Goal: Task Accomplishment & Management: Manage account settings

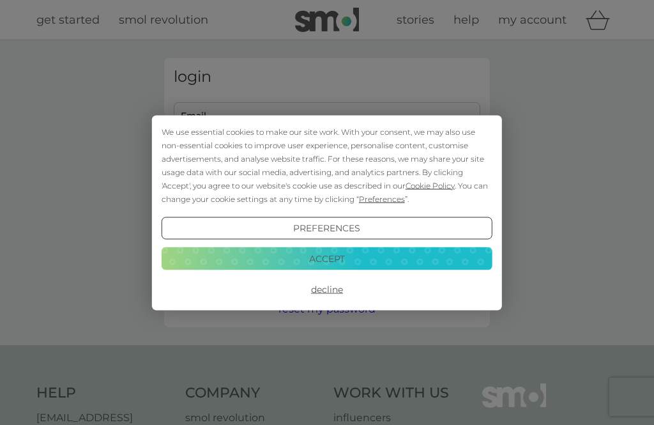
click at [374, 263] on button "Accept" at bounding box center [327, 258] width 331 height 23
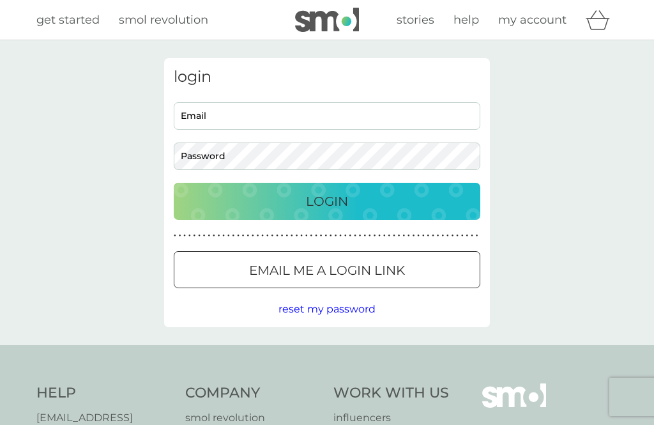
click at [326, 110] on input "Email" at bounding box center [327, 115] width 306 height 27
type input "[EMAIL_ADDRESS][DOMAIN_NAME]"
click at [327, 200] on button "Login" at bounding box center [327, 201] width 306 height 37
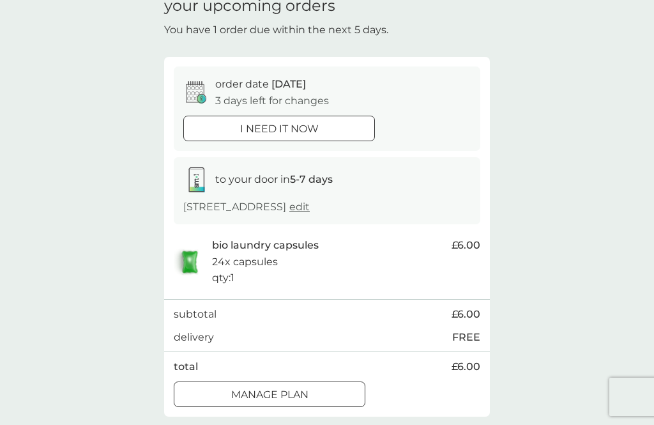
scroll to position [61, 0]
click at [295, 399] on button "Manage plan" at bounding box center [270, 395] width 192 height 26
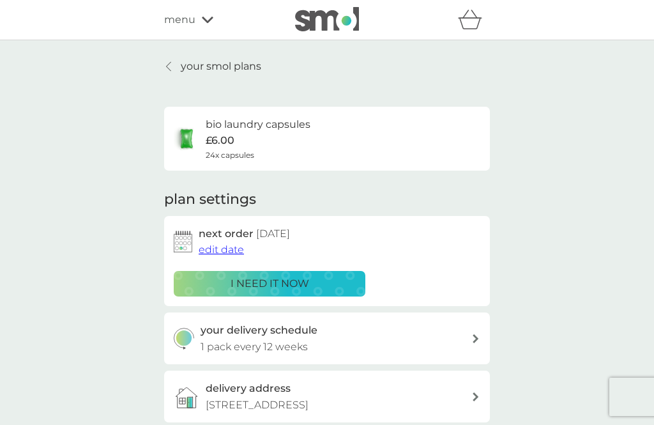
click at [223, 249] on span "edit date" at bounding box center [221, 249] width 45 height 12
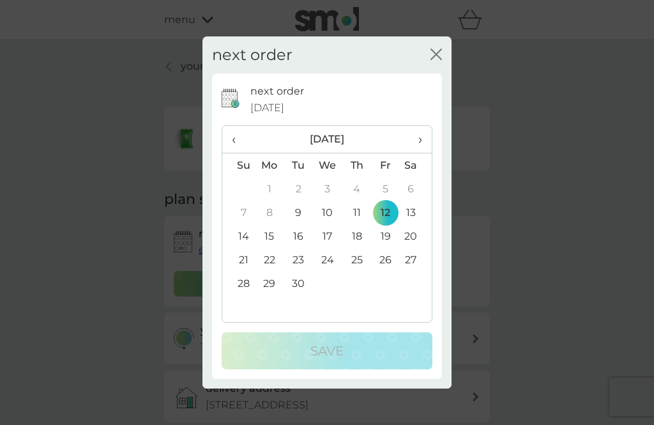
click at [425, 153] on th "›" at bounding box center [416, 139] width 32 height 27
click at [418, 153] on span "›" at bounding box center [415, 139] width 13 height 27
click at [416, 200] on td "1" at bounding box center [416, 189] width 32 height 24
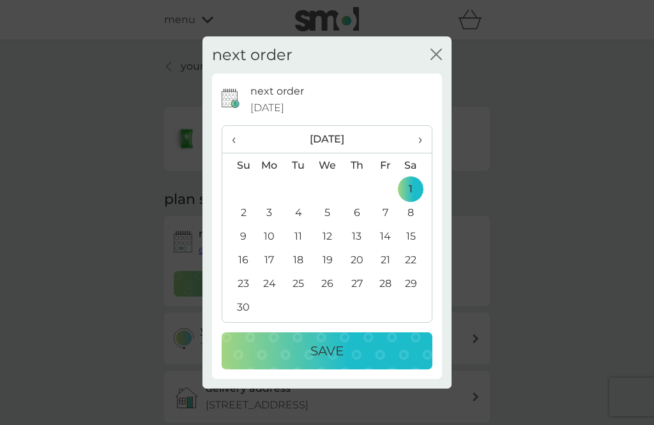
click at [326, 361] on p "Save" at bounding box center [326, 350] width 33 height 20
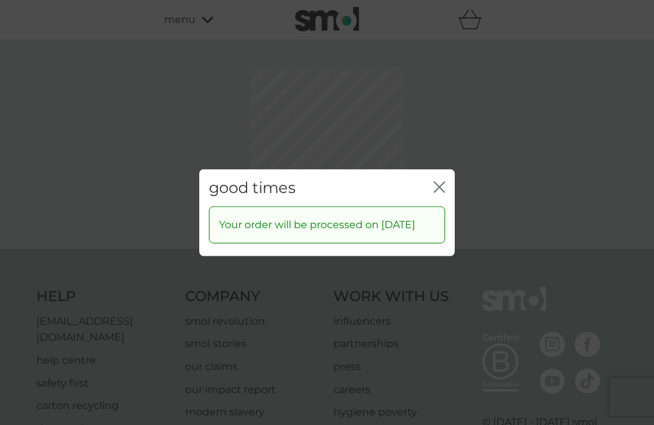
click at [443, 192] on icon "close" at bounding box center [441, 186] width 5 height 10
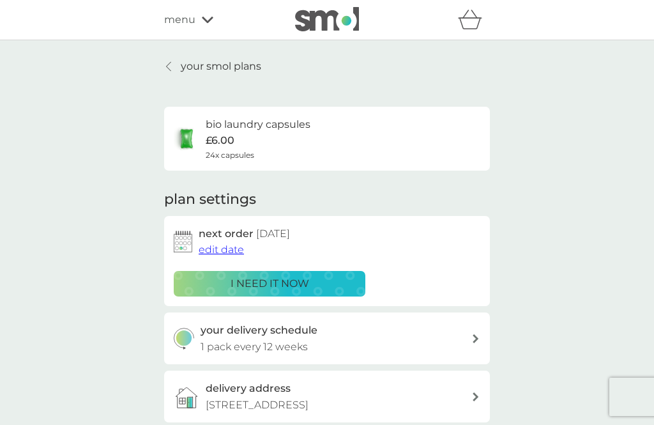
click at [164, 71] on link "your smol plans" at bounding box center [212, 66] width 97 height 17
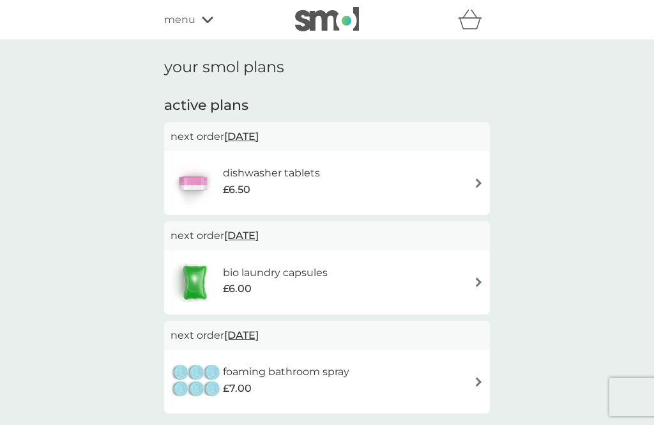
click at [480, 179] on img at bounding box center [479, 183] width 10 height 10
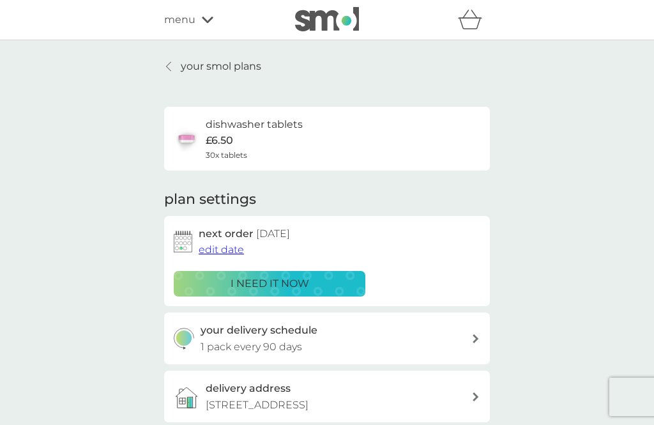
click at [224, 245] on span "edit date" at bounding box center [221, 249] width 45 height 12
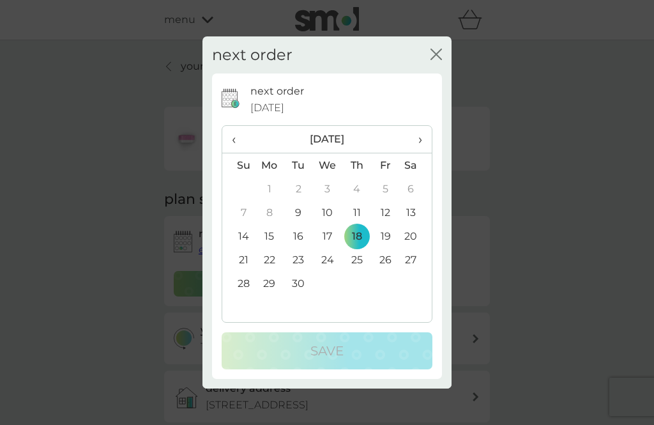
click at [424, 153] on th "›" at bounding box center [416, 139] width 32 height 27
click at [388, 295] on td "31" at bounding box center [385, 283] width 29 height 24
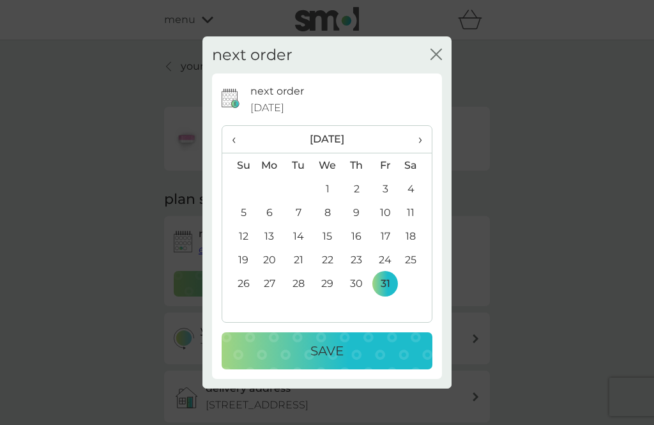
click at [347, 361] on div "Save" at bounding box center [326, 350] width 185 height 20
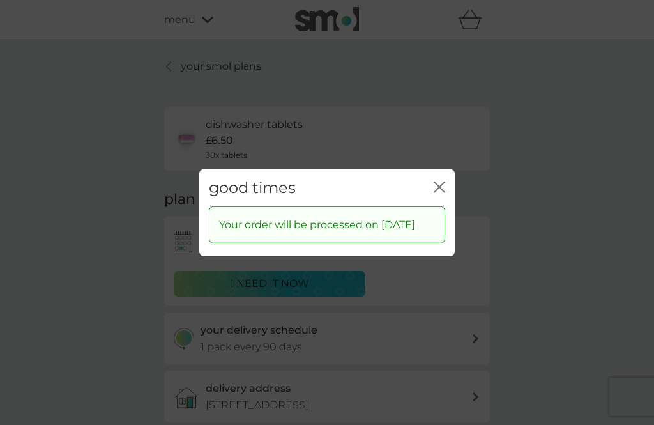
click at [441, 192] on icon "close" at bounding box center [441, 186] width 5 height 10
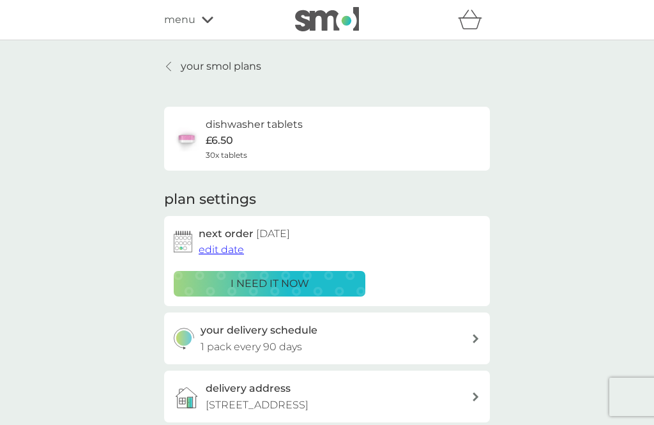
click at [170, 72] on link "your smol plans" at bounding box center [212, 66] width 97 height 17
